Goal: Task Accomplishment & Management: Use online tool/utility

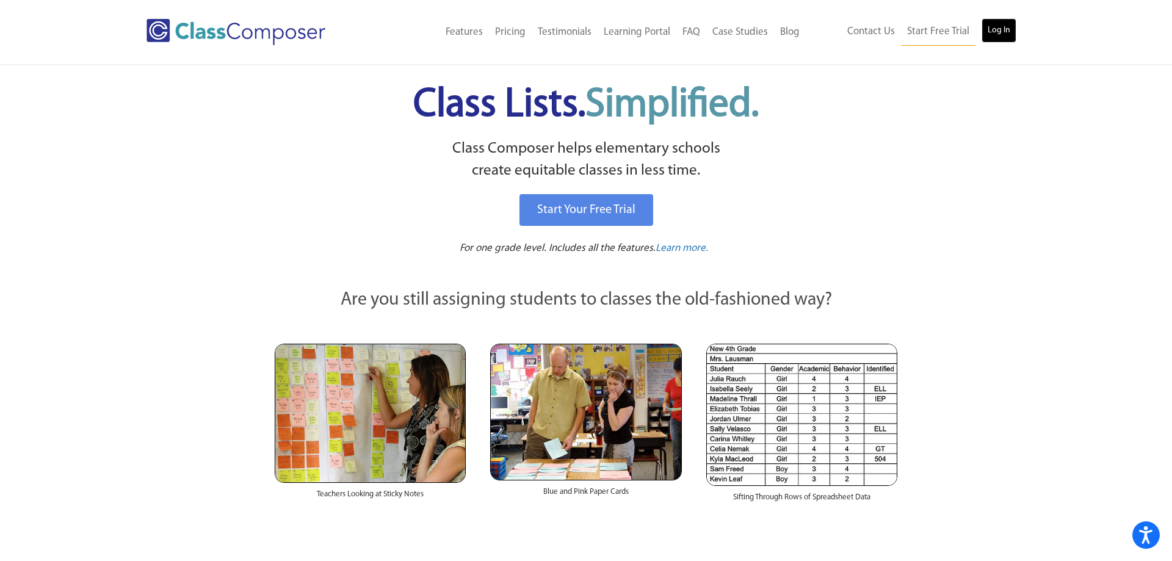
click at [993, 24] on link "Log In" at bounding box center [998, 30] width 35 height 24
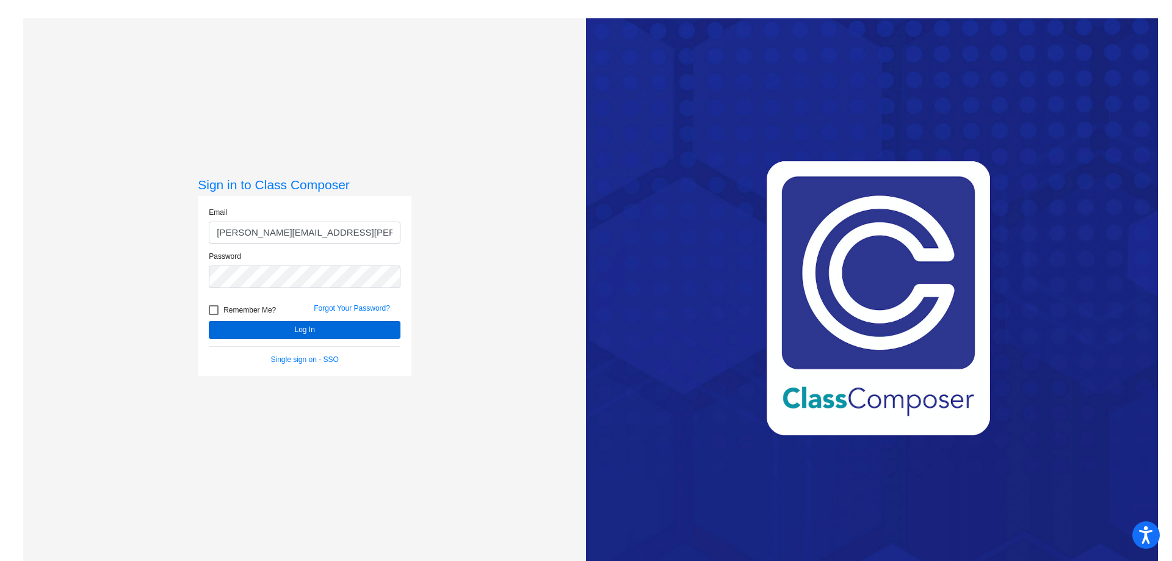
type input "[PERSON_NAME][EMAIL_ADDRESS][PERSON_NAME][DOMAIN_NAME]"
click at [293, 327] on button "Log In" at bounding box center [305, 330] width 192 height 18
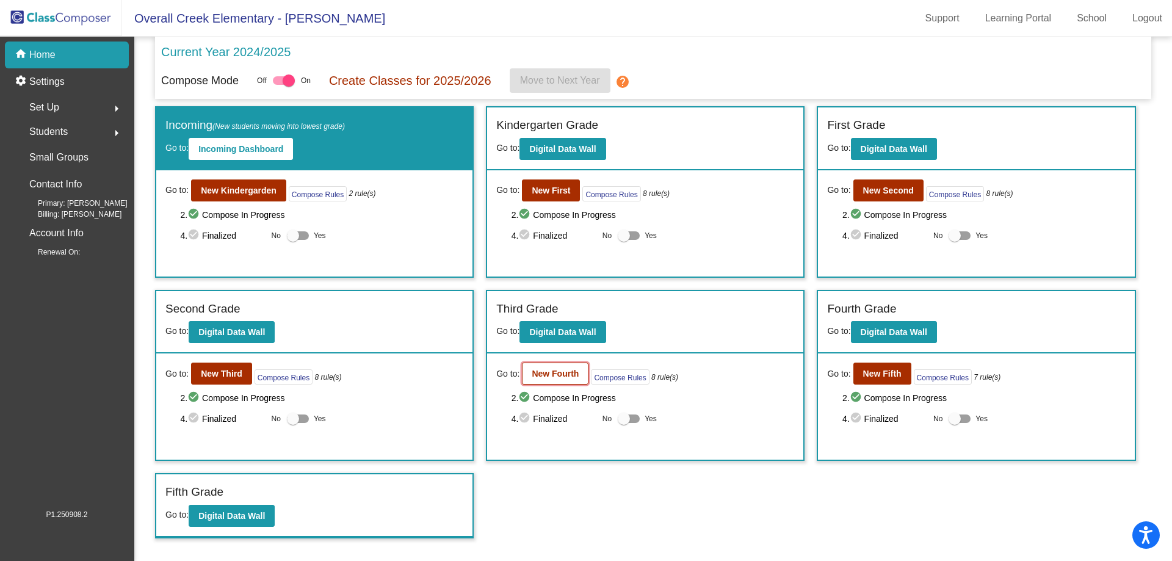
click at [570, 369] on button "New Fourth" at bounding box center [555, 374] width 67 height 22
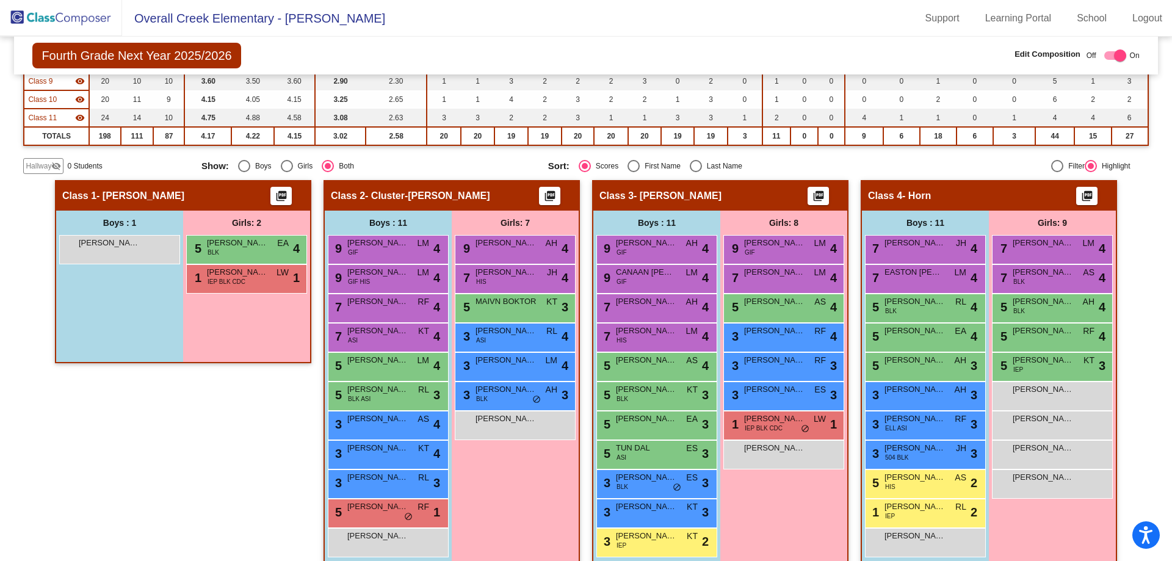
scroll to position [292, 0]
